Goal: Information Seeking & Learning: Learn about a topic

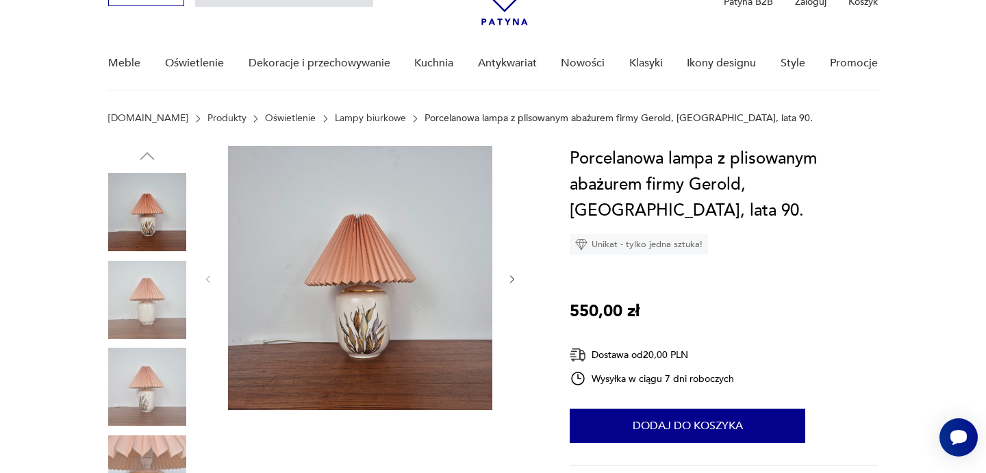
scroll to position [81, 0]
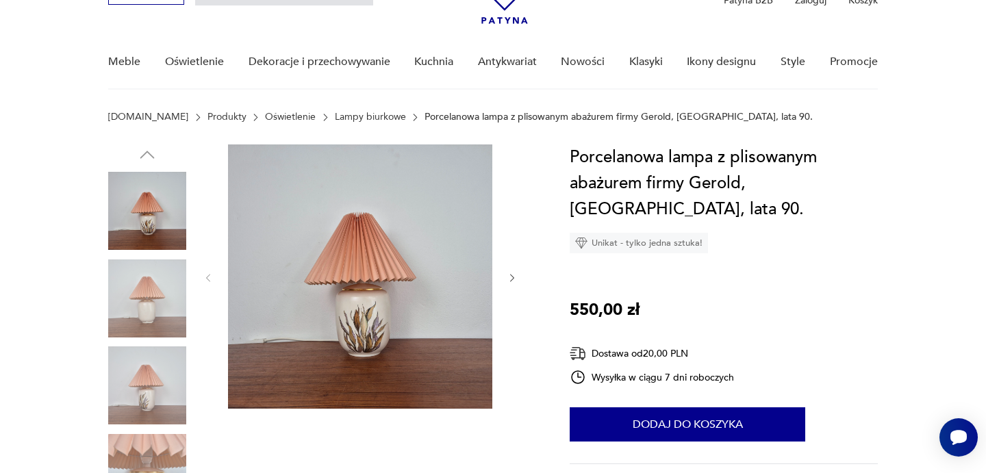
click at [344, 286] on img at bounding box center [360, 276] width 264 height 264
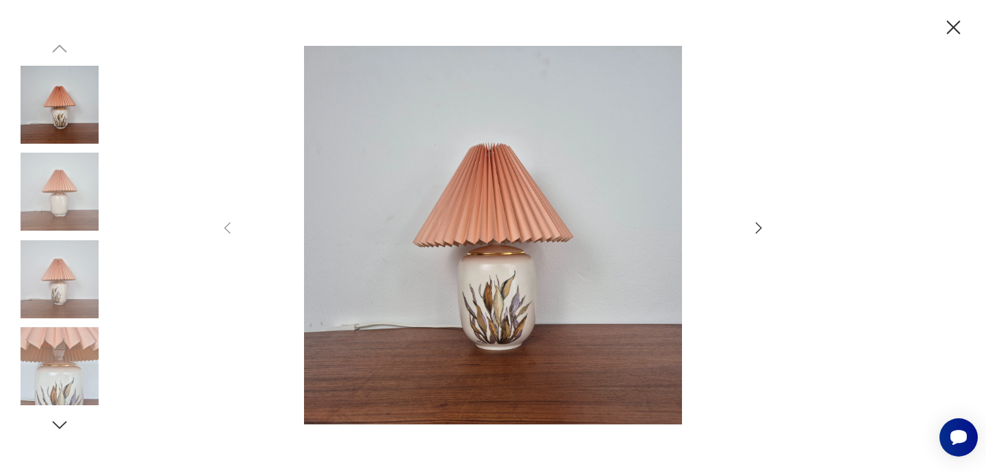
click at [757, 227] on icon "button" at bounding box center [758, 228] width 16 height 16
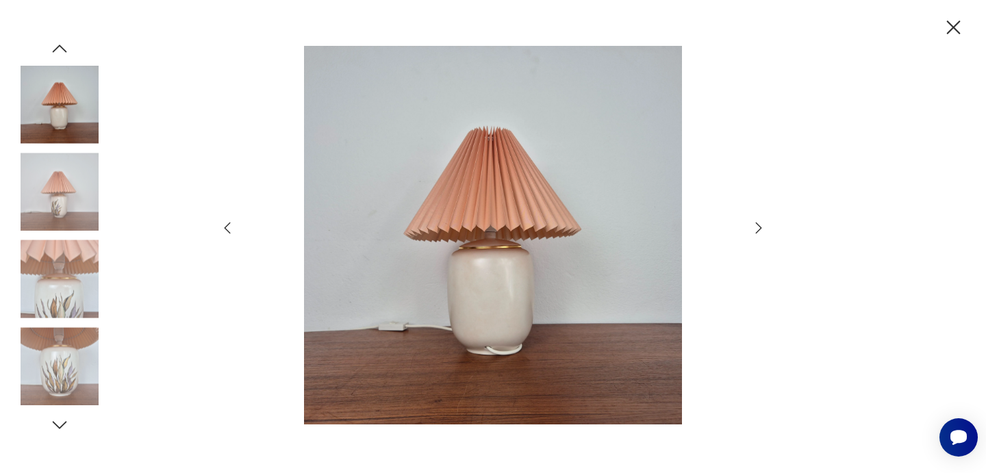
click at [757, 227] on icon "button" at bounding box center [758, 228] width 16 height 16
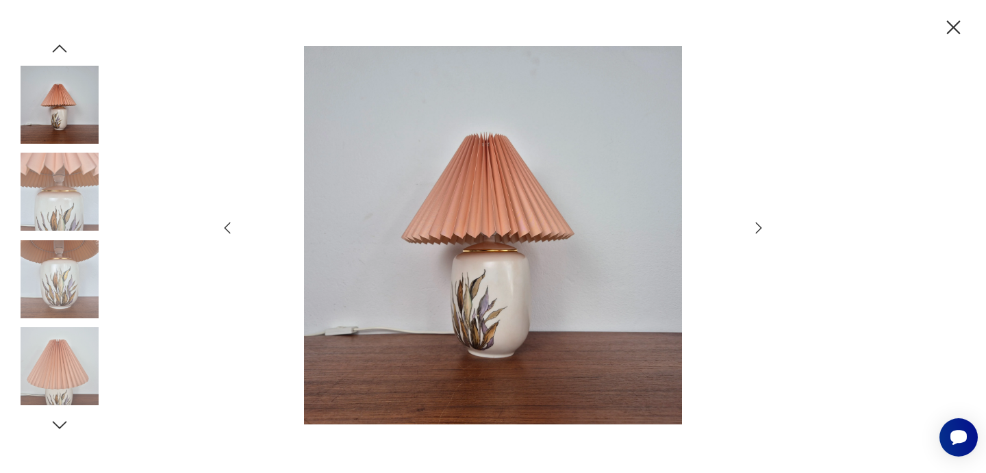
click at [757, 227] on icon "button" at bounding box center [758, 228] width 16 height 16
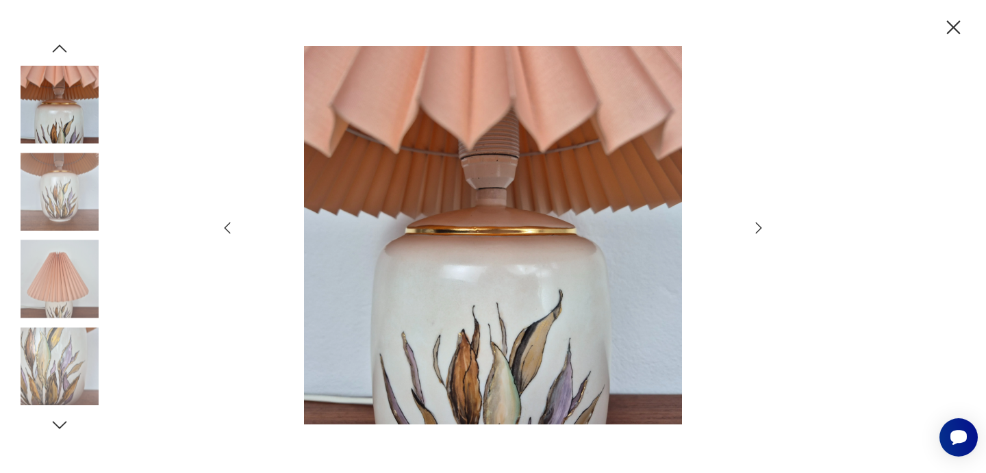
click at [757, 227] on icon "button" at bounding box center [758, 228] width 16 height 16
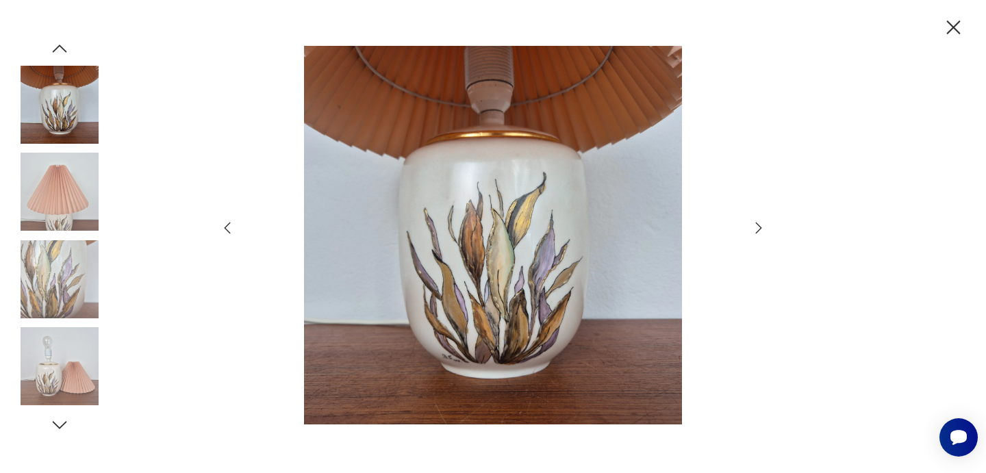
click at [757, 227] on icon "button" at bounding box center [758, 228] width 16 height 16
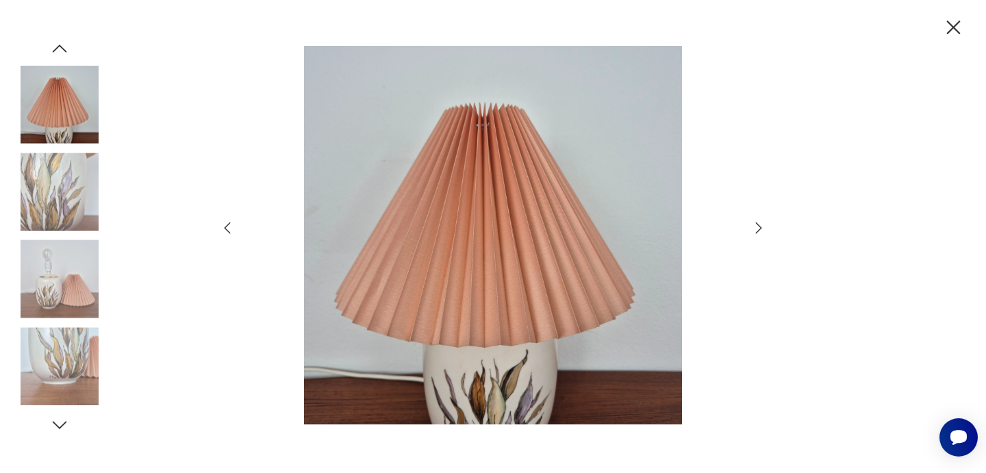
click at [757, 227] on icon "button" at bounding box center [758, 228] width 16 height 16
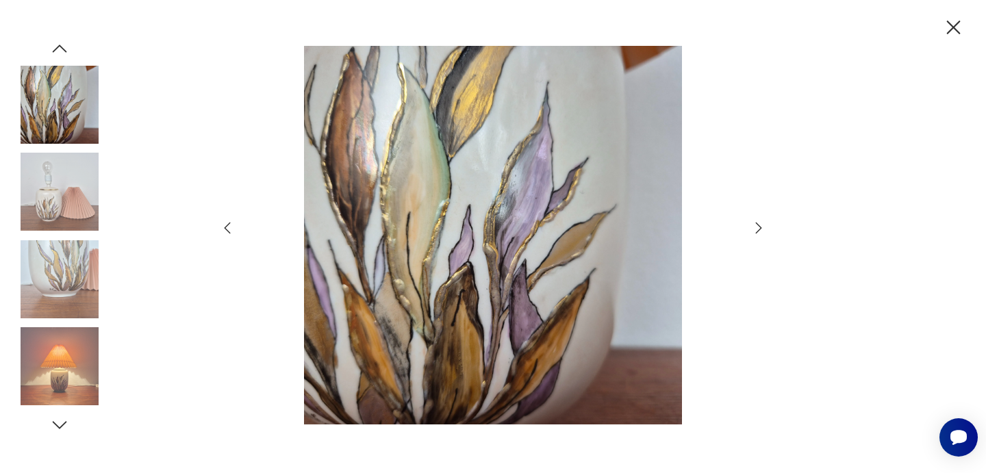
click at [757, 227] on icon "button" at bounding box center [758, 228] width 16 height 16
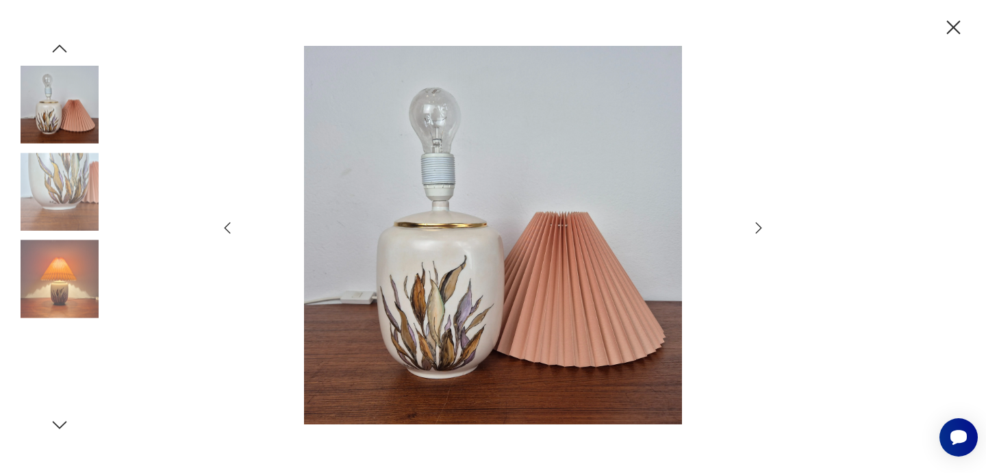
click at [757, 227] on icon "button" at bounding box center [758, 228] width 16 height 16
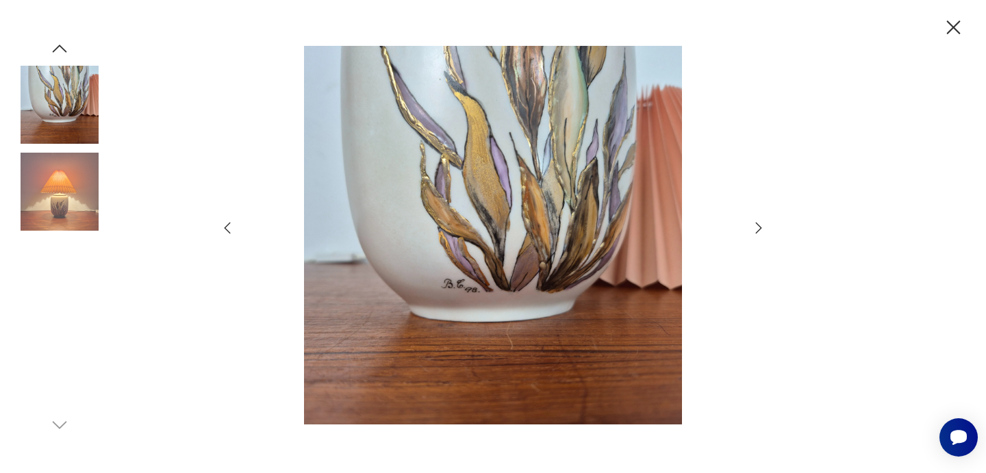
click at [757, 227] on icon "button" at bounding box center [758, 228] width 16 height 16
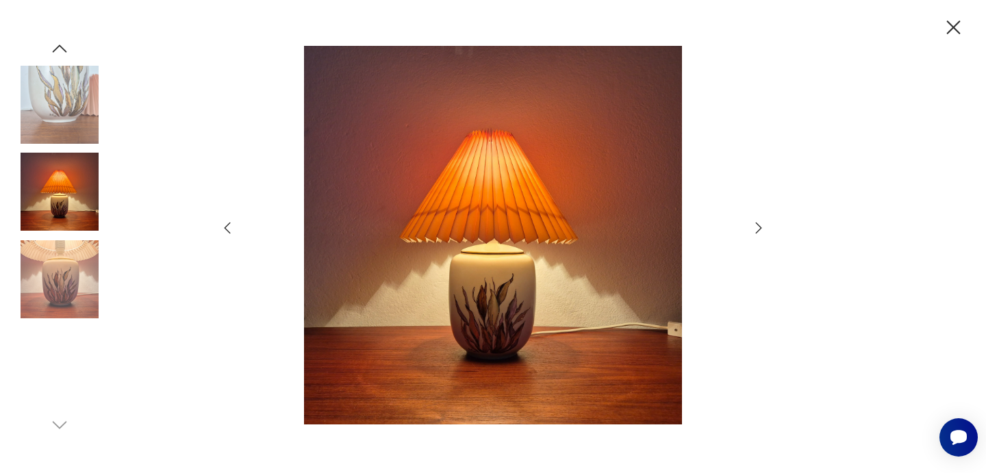
click at [757, 227] on icon "button" at bounding box center [758, 228] width 16 height 16
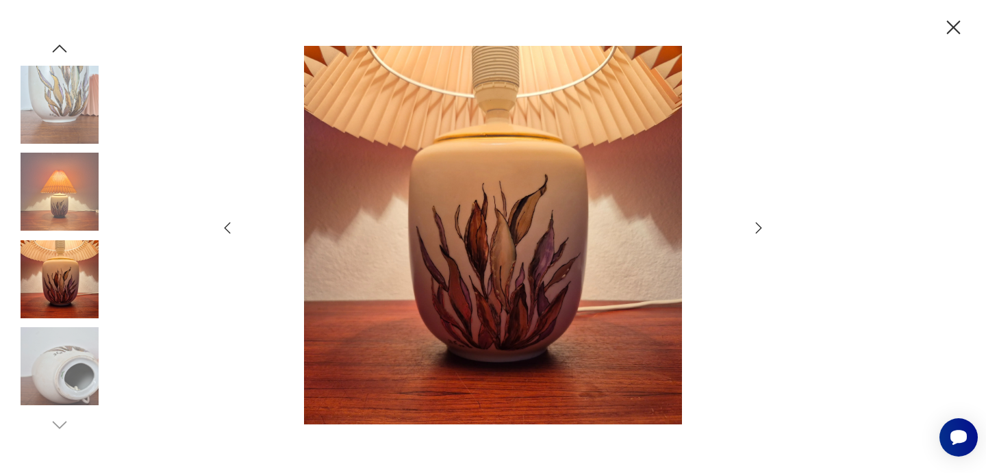
click at [757, 227] on icon "button" at bounding box center [758, 228] width 16 height 16
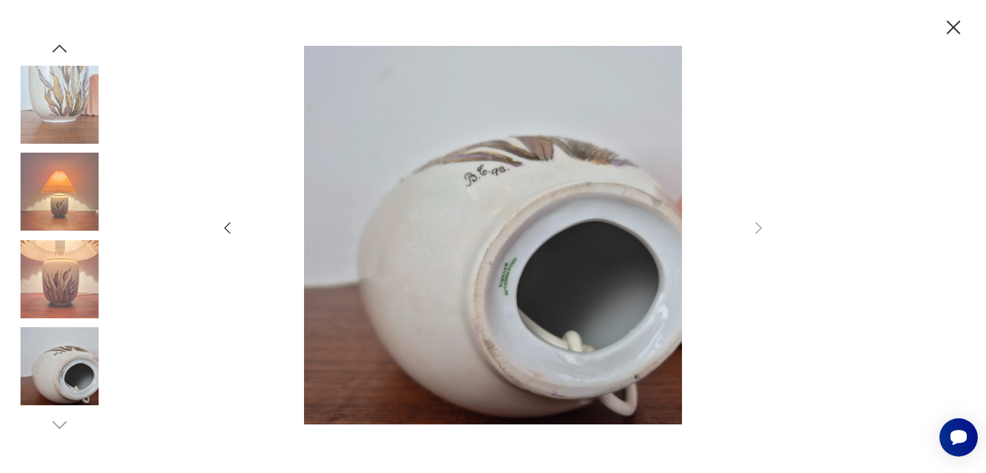
click at [511, 272] on img at bounding box center [493, 235] width 488 height 379
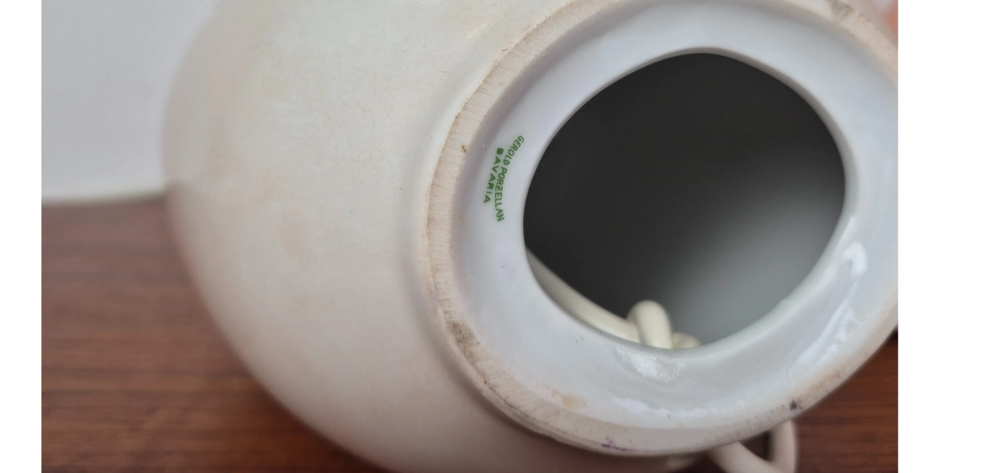
click at [249, 140] on img at bounding box center [493, 235] width 488 height 379
click at [408, 46] on img at bounding box center [493, 235] width 488 height 379
click at [249, 105] on img at bounding box center [493, 235] width 488 height 379
click at [249, 113] on img at bounding box center [493, 235] width 488 height 379
click at [249, 115] on img at bounding box center [493, 235] width 488 height 379
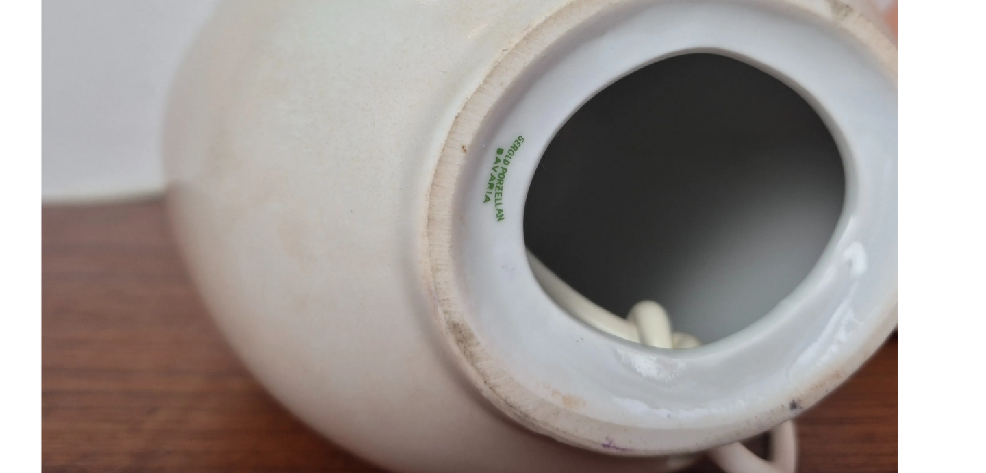
click at [249, 115] on img at bounding box center [493, 235] width 488 height 379
click at [249, 114] on img at bounding box center [493, 235] width 488 height 379
click at [249, 139] on img at bounding box center [493, 235] width 488 height 379
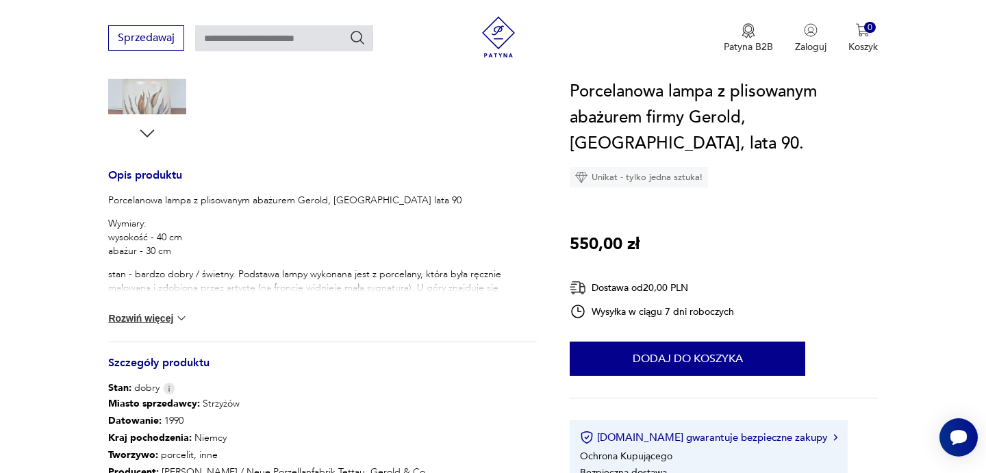
scroll to position [484, 0]
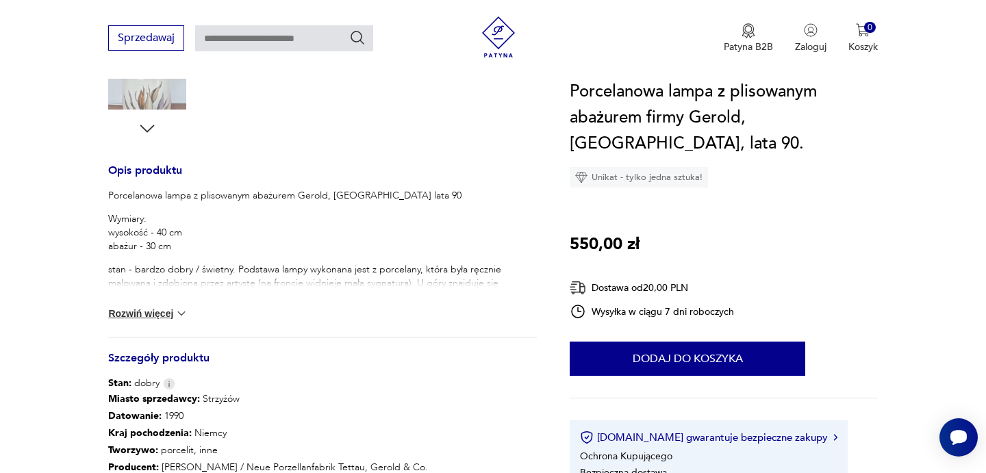
click at [166, 312] on button "Rozwiń więcej" at bounding box center [147, 314] width 79 height 14
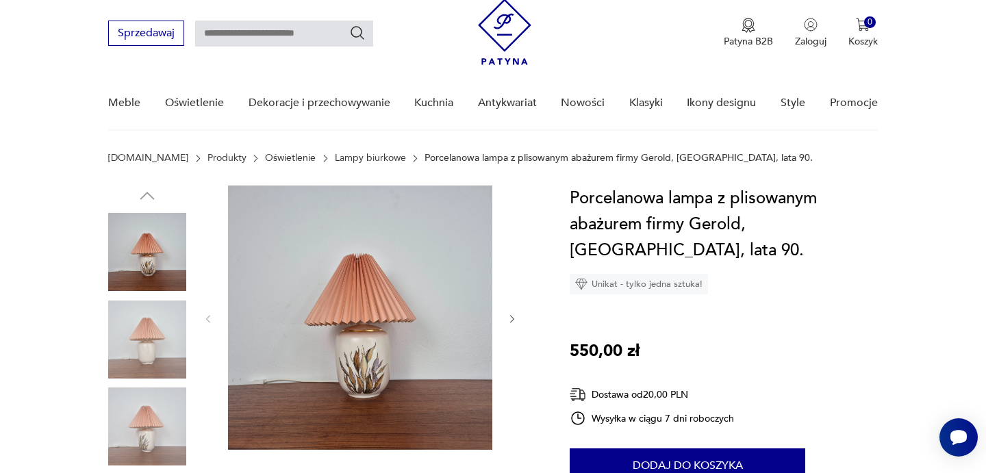
scroll to position [41, 0]
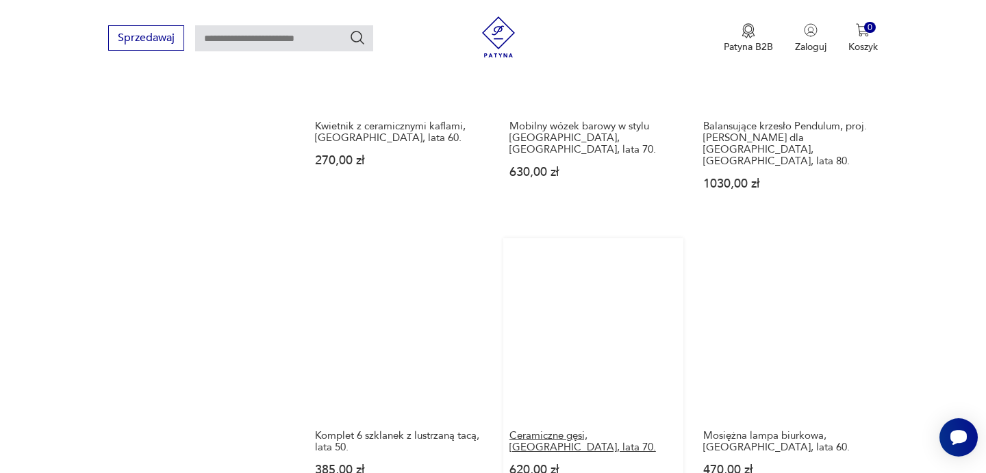
scroll to position [1208, 0]
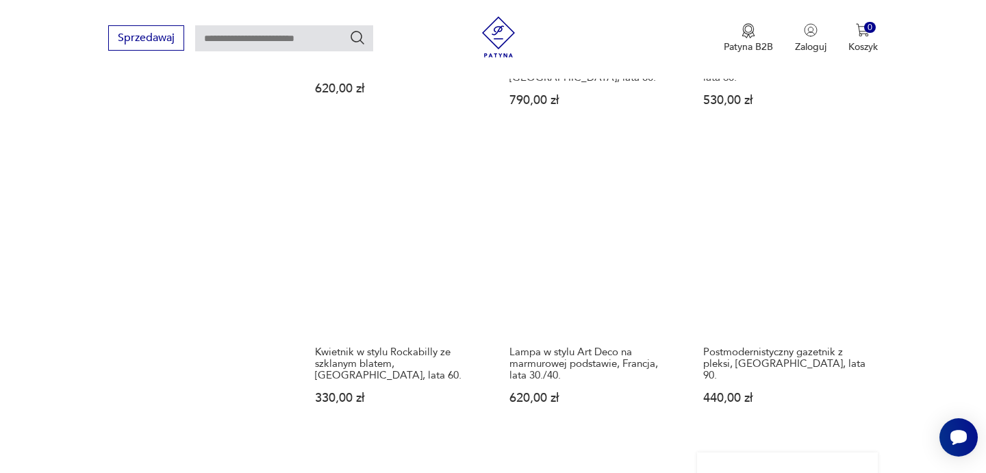
scroll to position [1334, 0]
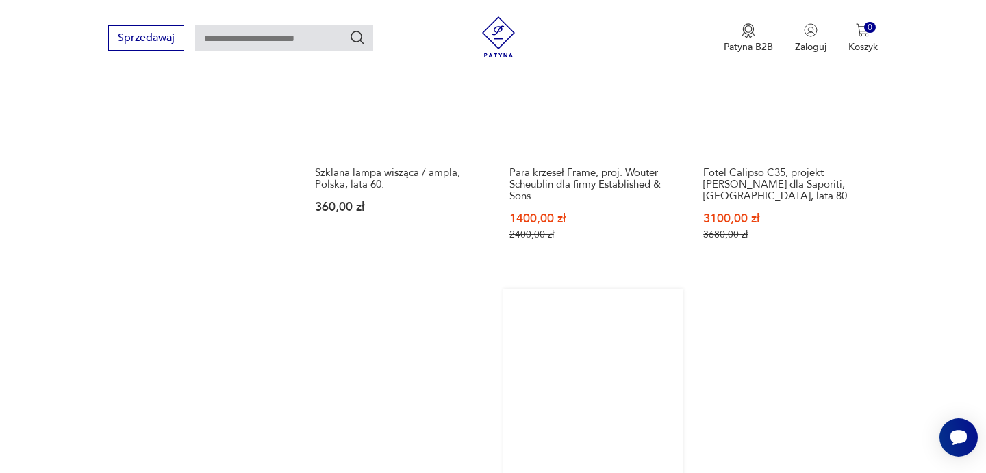
scroll to position [1145, 0]
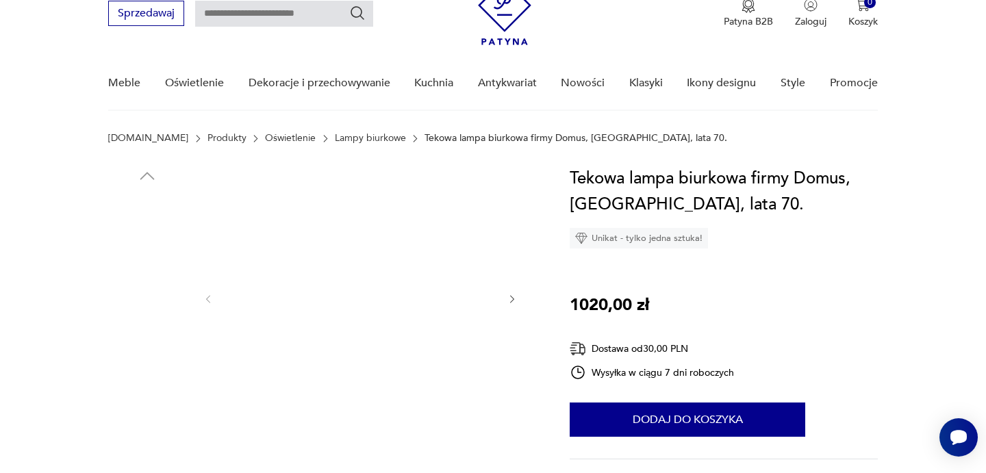
scroll to position [74, 0]
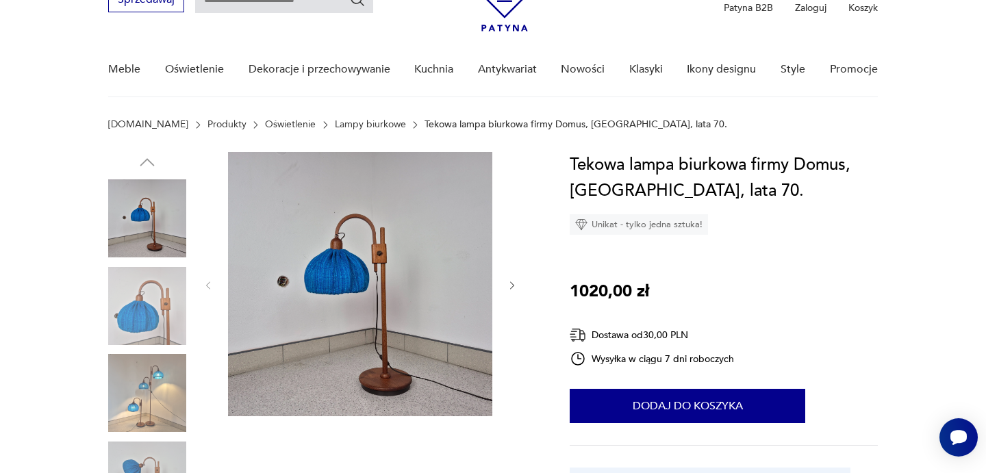
click at [514, 288] on icon "button" at bounding box center [513, 286] width 12 height 12
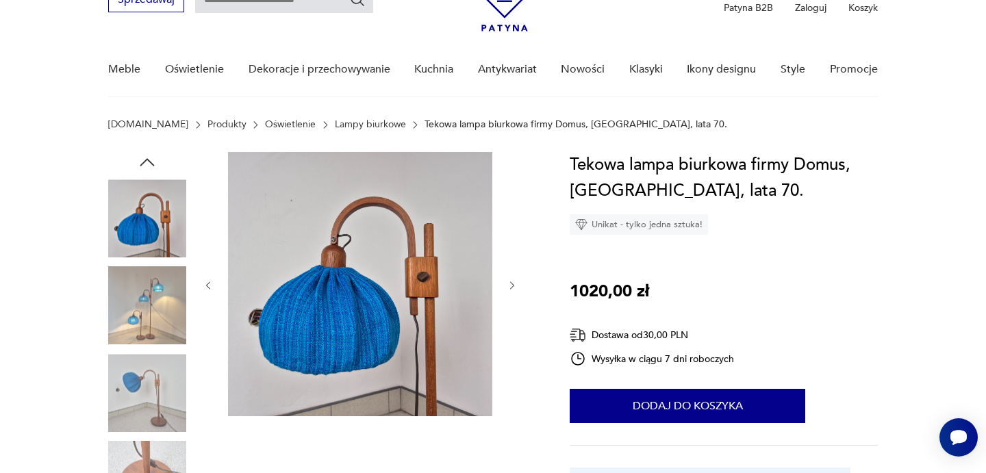
click at [514, 288] on icon "button" at bounding box center [513, 286] width 12 height 12
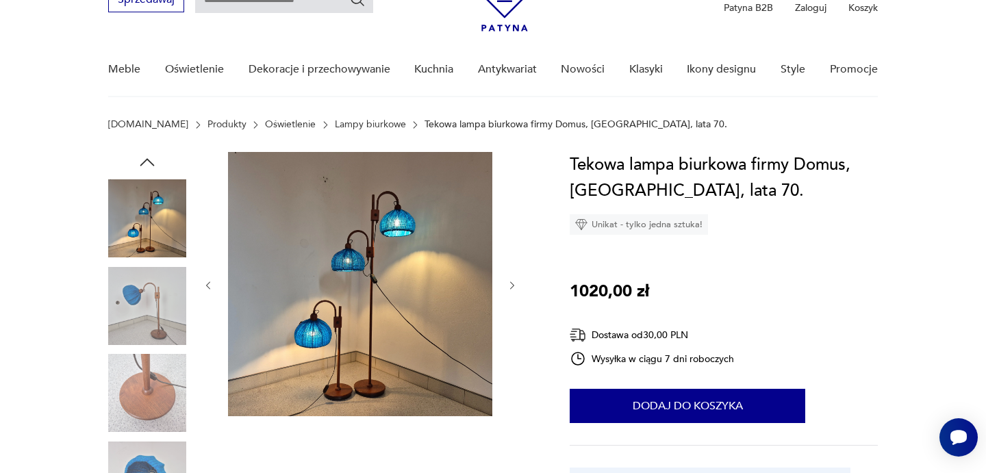
click at [514, 288] on icon "button" at bounding box center [513, 286] width 12 height 12
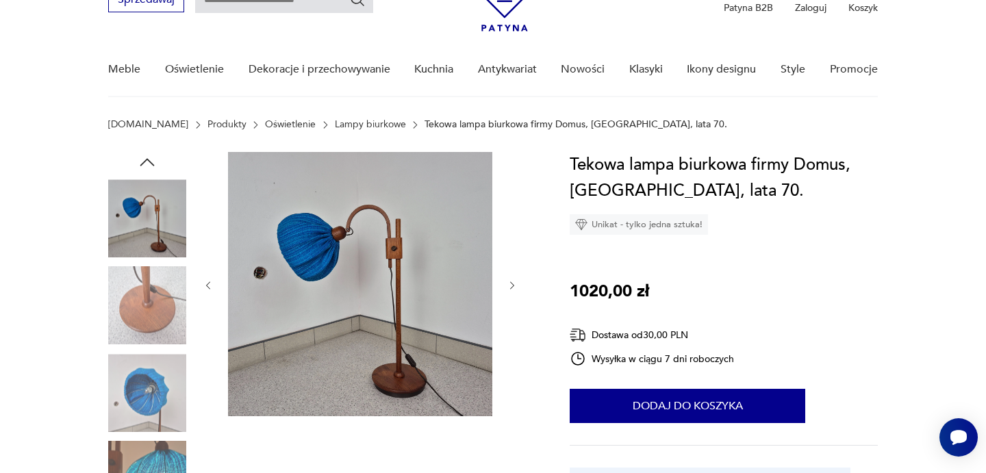
click at [514, 288] on icon "button" at bounding box center [513, 286] width 12 height 12
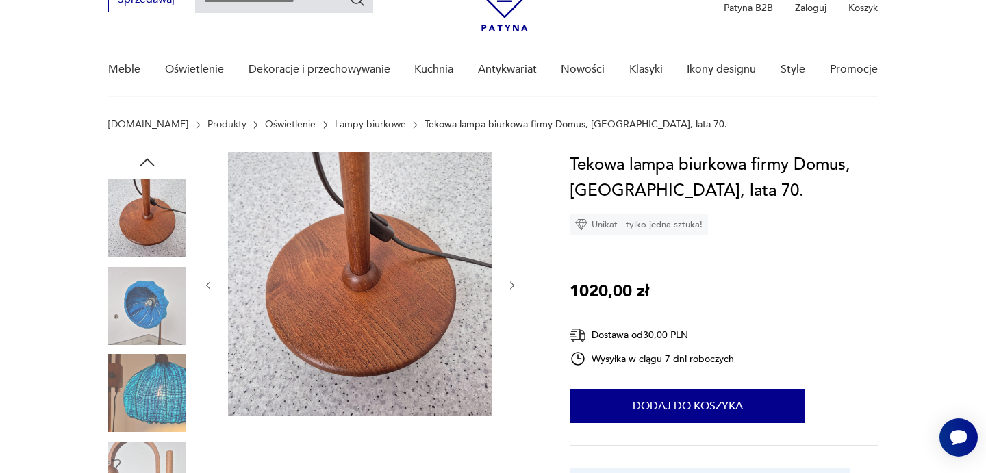
click at [514, 288] on icon "button" at bounding box center [513, 286] width 12 height 12
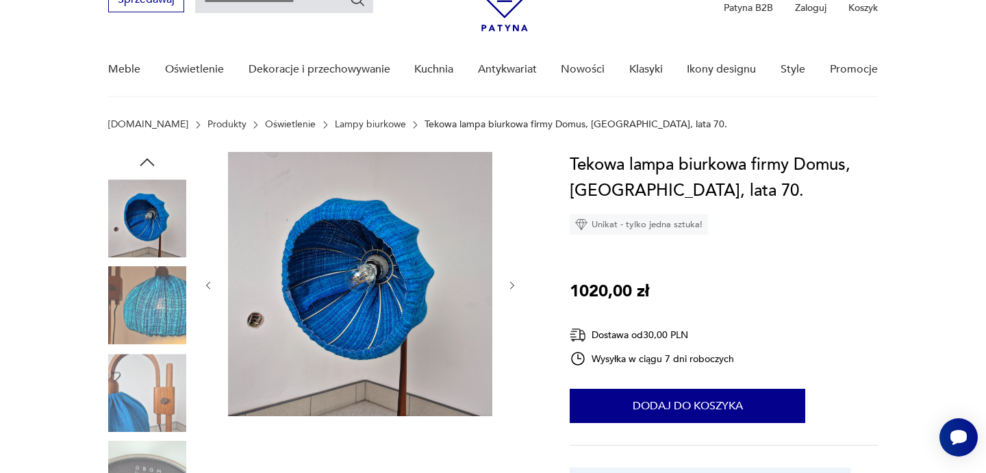
click at [514, 288] on icon "button" at bounding box center [513, 286] width 12 height 12
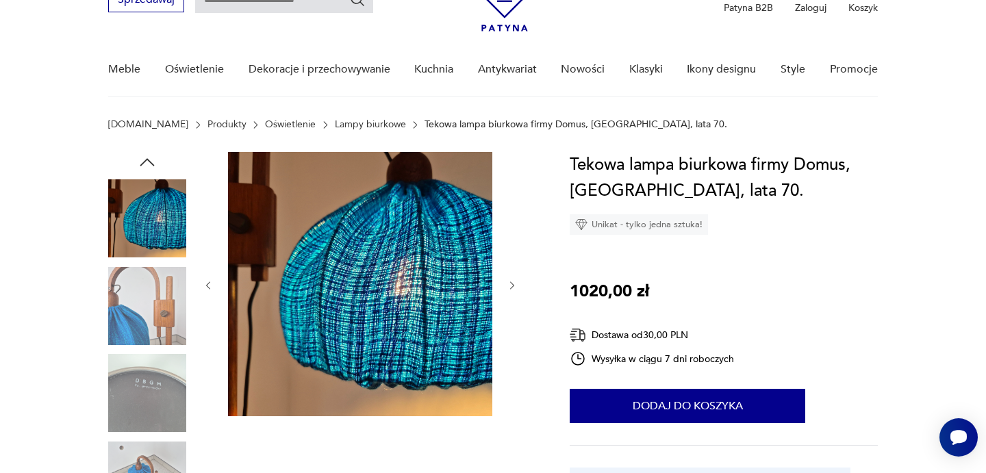
click at [514, 288] on icon "button" at bounding box center [513, 286] width 12 height 12
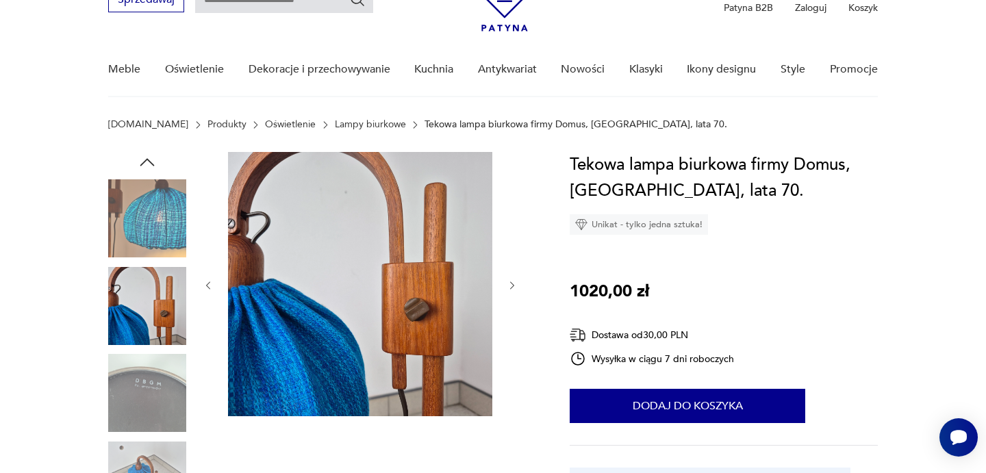
click at [514, 288] on icon "button" at bounding box center [513, 286] width 12 height 12
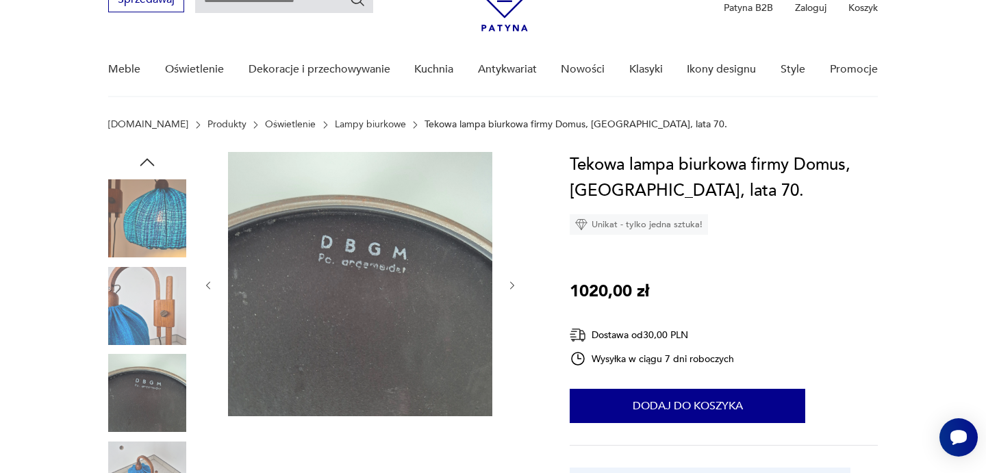
click at [514, 288] on icon "button" at bounding box center [513, 286] width 12 height 12
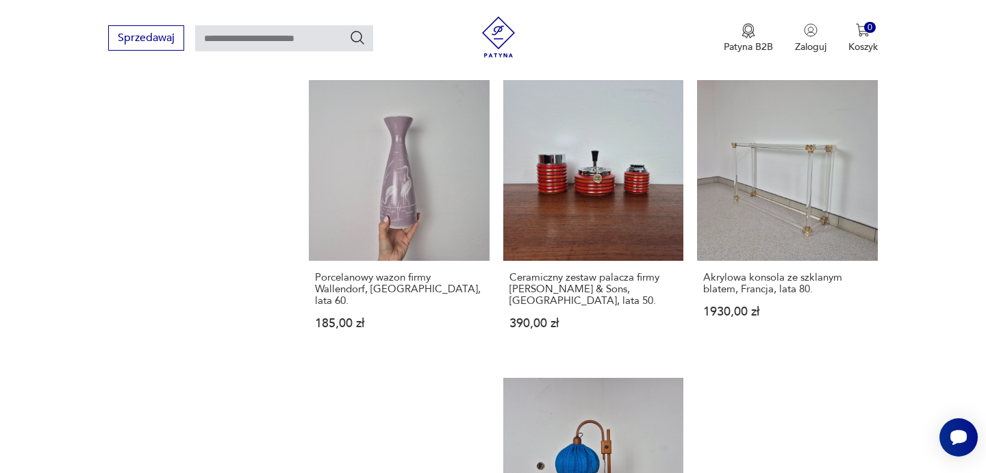
scroll to position [1356, 0]
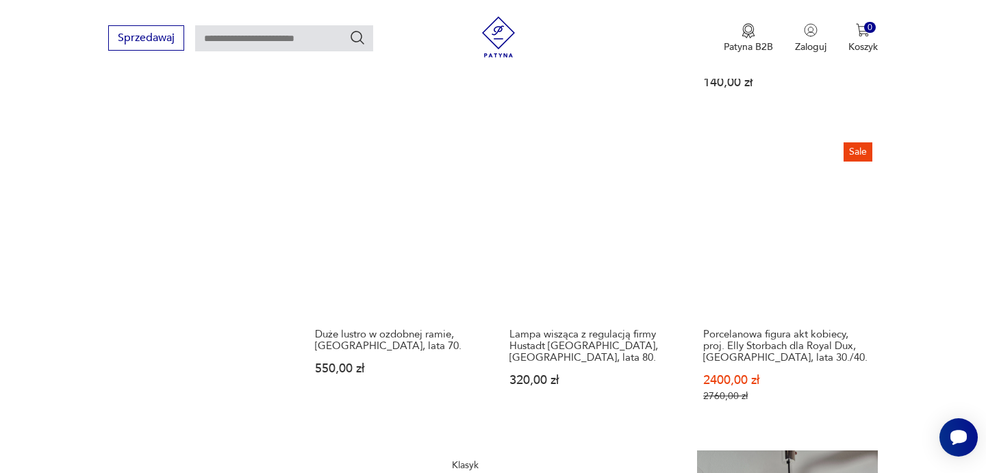
scroll to position [1313, 0]
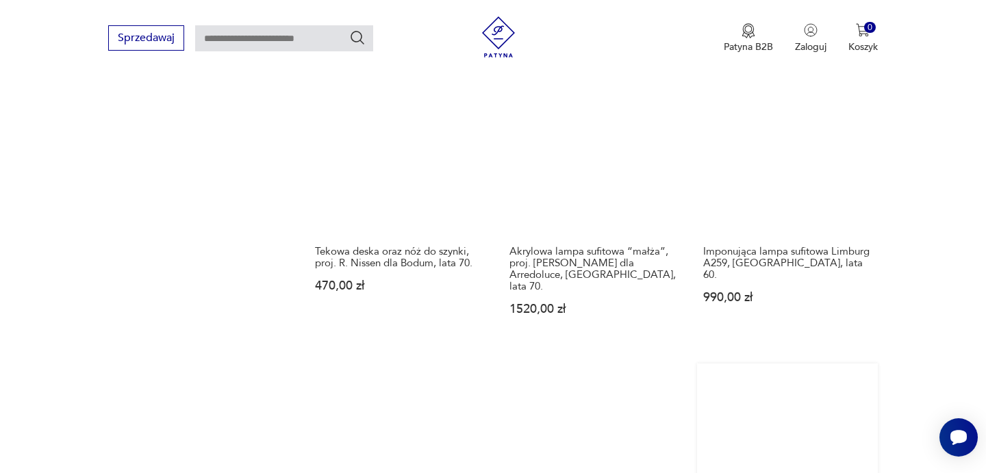
scroll to position [1386, 0]
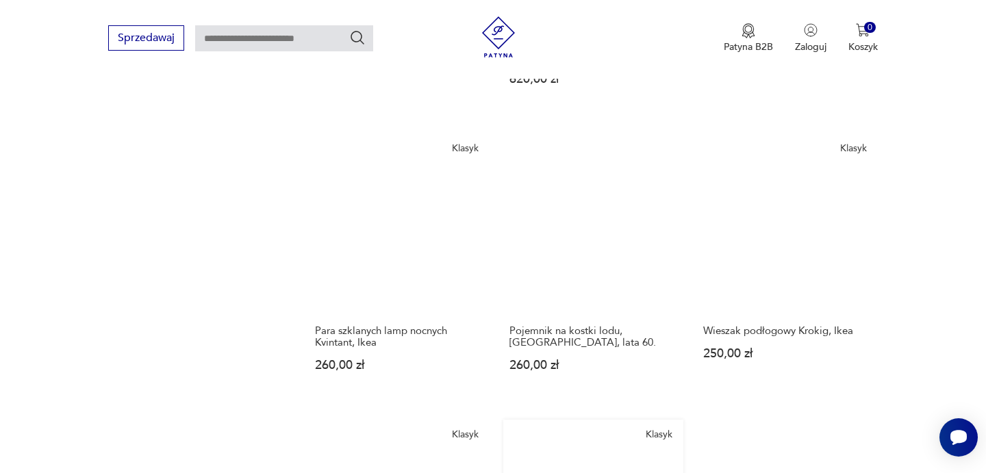
scroll to position [1332, 0]
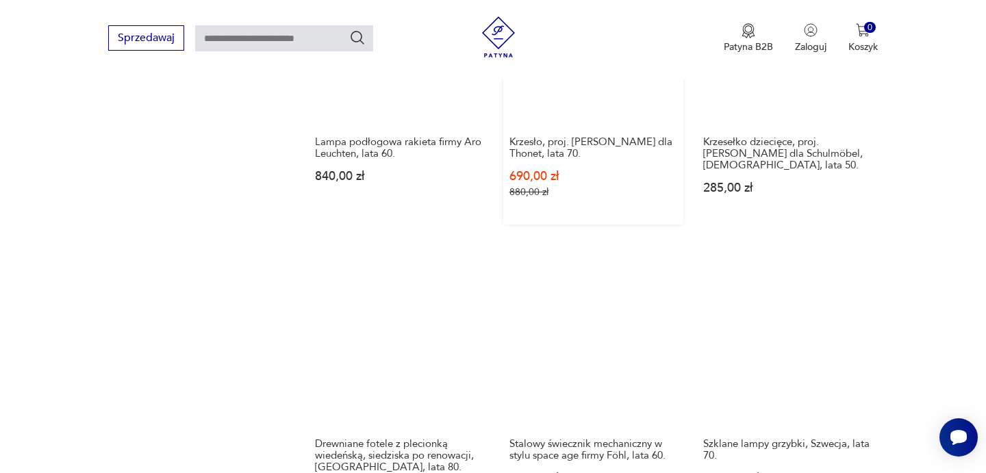
scroll to position [1197, 0]
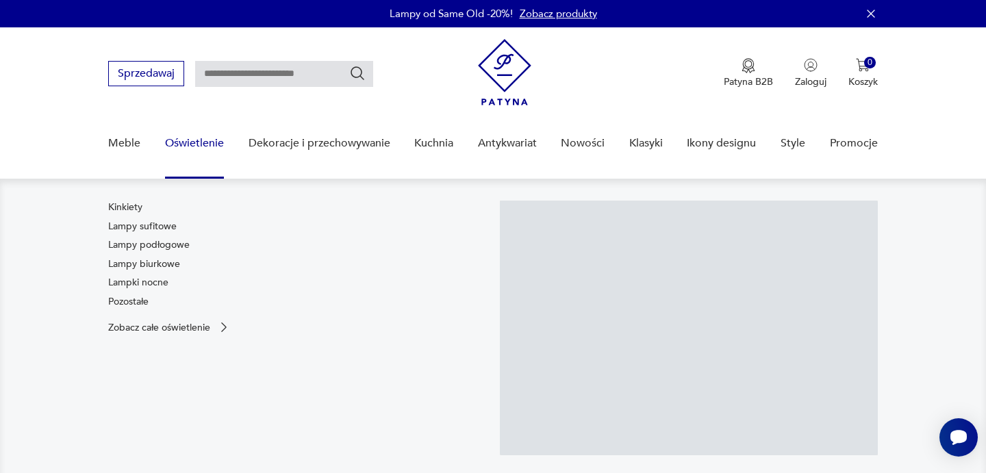
click at [204, 146] on link "Oświetlenie" at bounding box center [194, 143] width 59 height 53
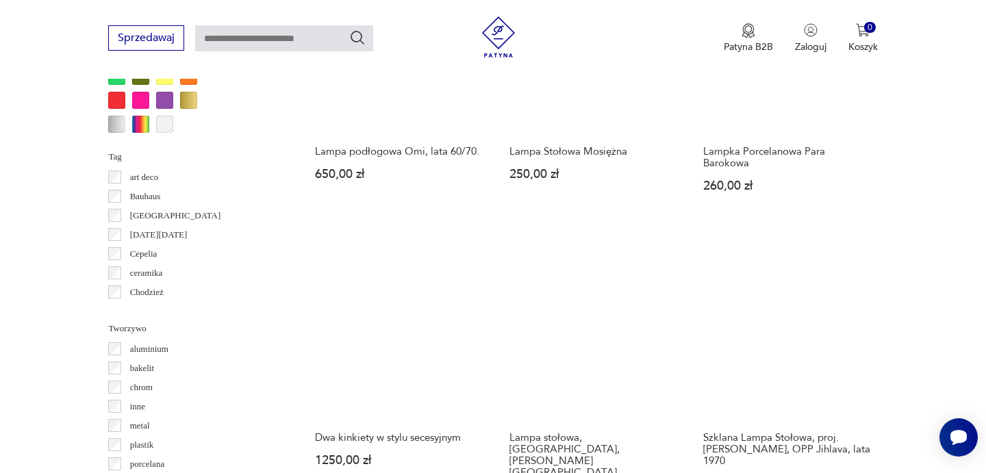
scroll to position [1200, 0]
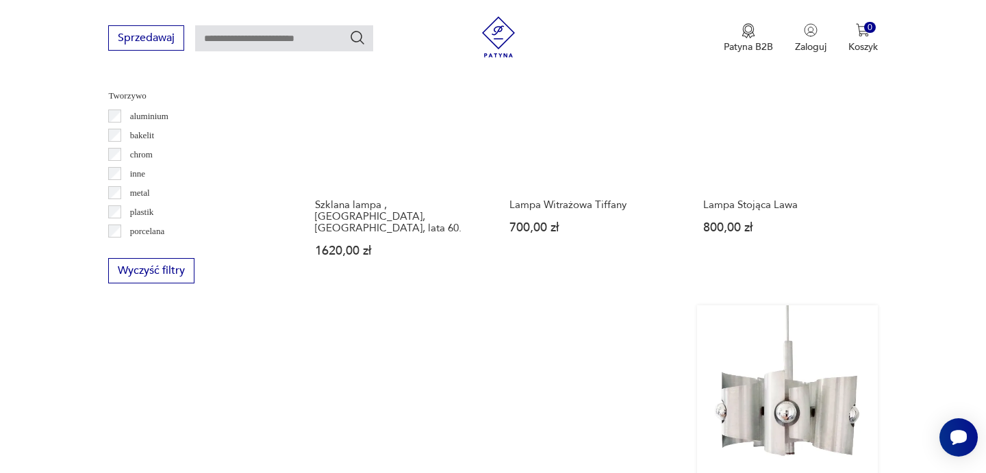
scroll to position [1429, 0]
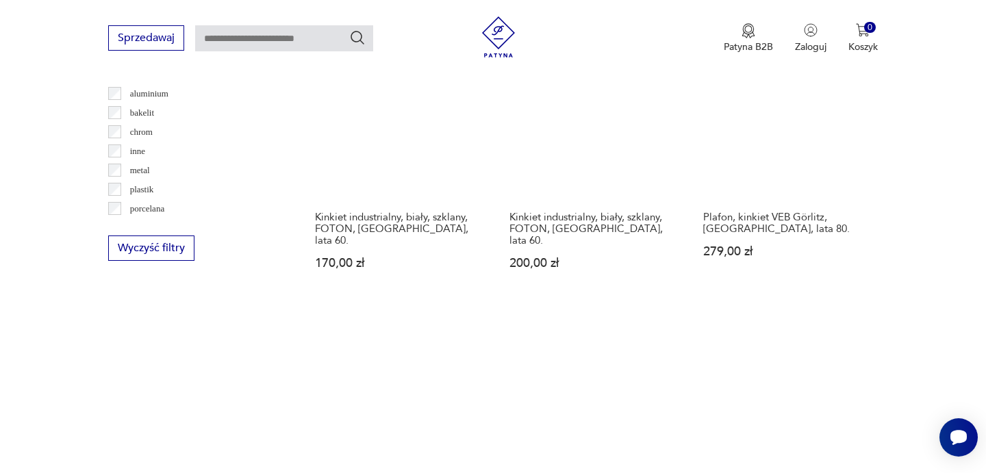
scroll to position [1456, 0]
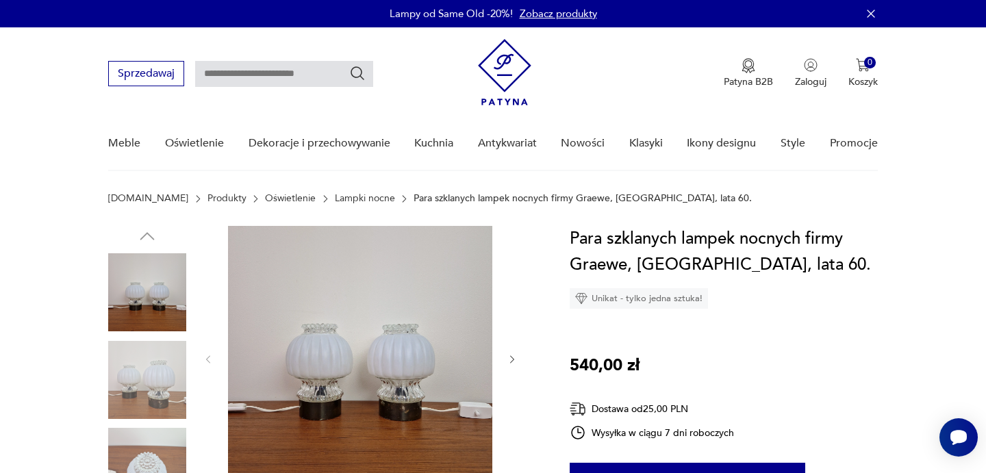
click at [496, 364] on div at bounding box center [360, 359] width 315 height 267
click at [514, 364] on icon "button" at bounding box center [513, 360] width 12 height 12
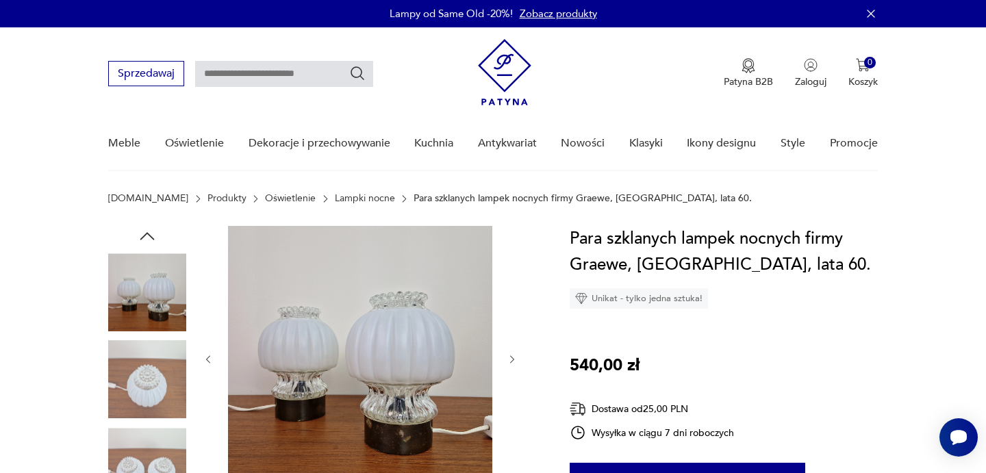
click at [514, 364] on icon "button" at bounding box center [513, 360] width 12 height 12
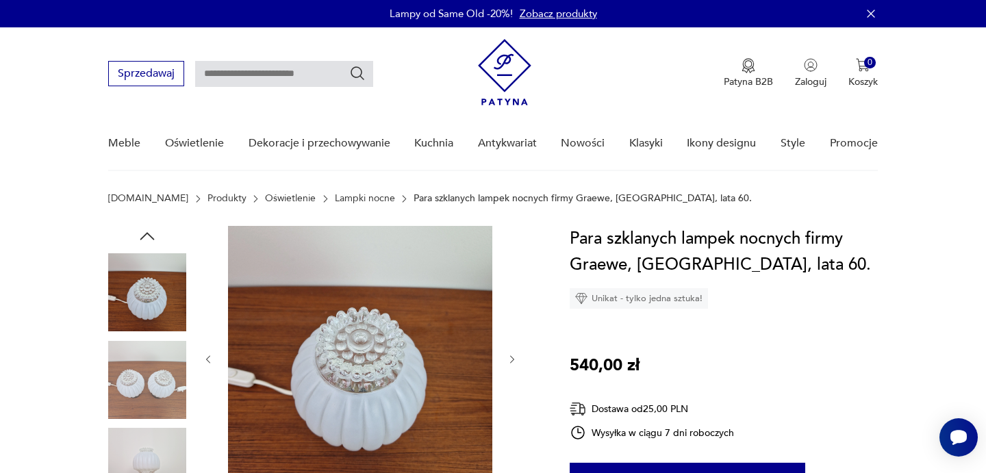
click at [512, 362] on icon "button" at bounding box center [513, 360] width 12 height 12
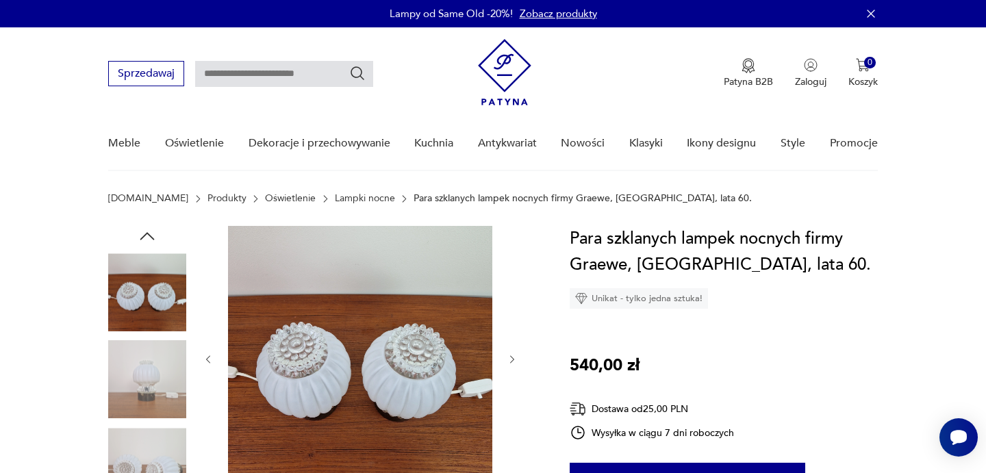
click at [512, 362] on icon "button" at bounding box center [513, 360] width 12 height 12
